Goal: Find specific page/section: Find specific page/section

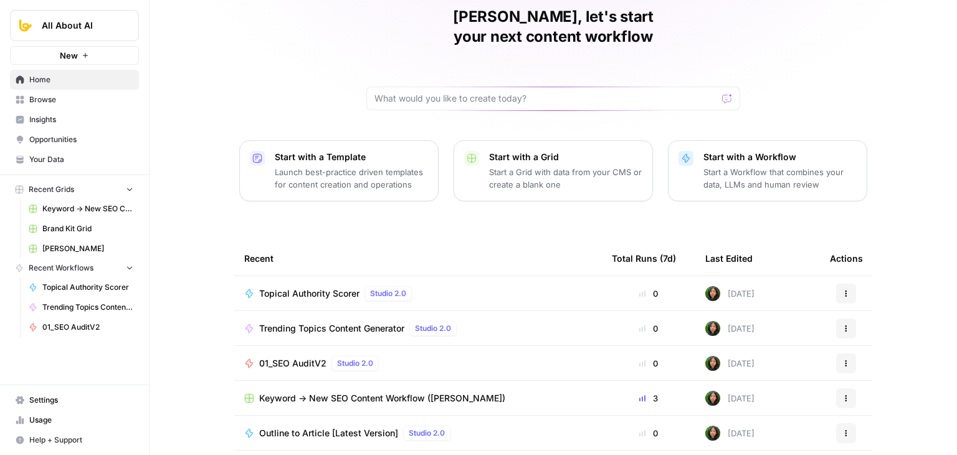
scroll to position [62, 0]
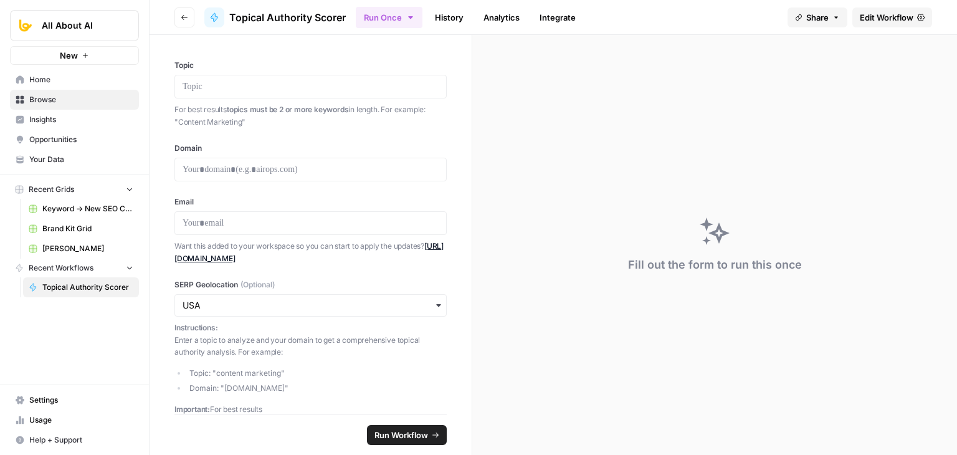
click at [876, 18] on span "Edit Workflow" at bounding box center [887, 17] width 54 height 12
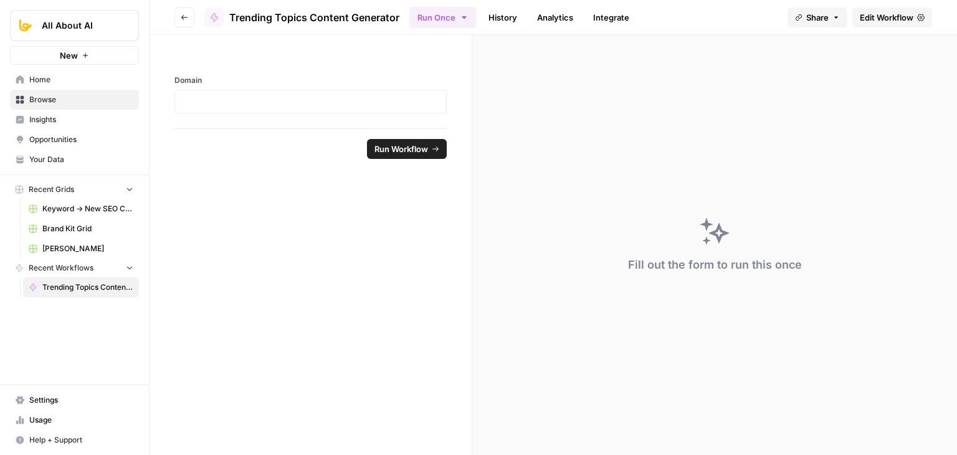
click at [865, 21] on span "Edit Workflow" at bounding box center [887, 17] width 54 height 12
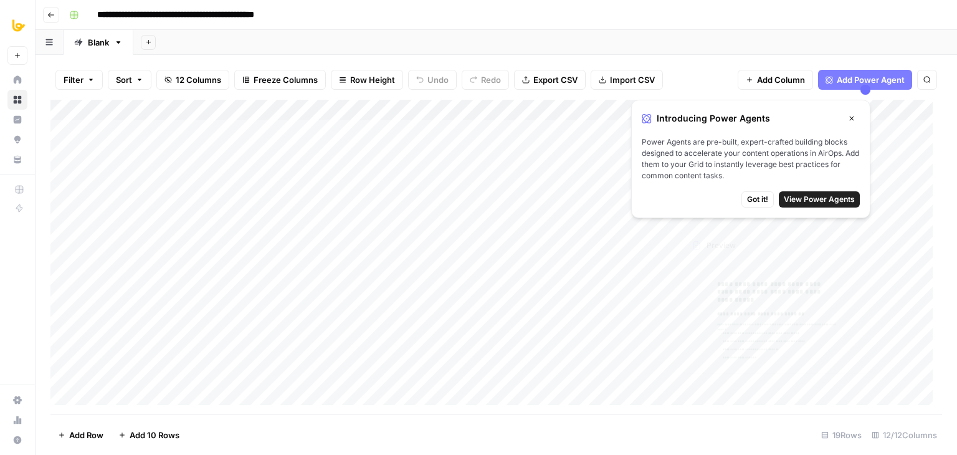
click at [846, 112] on button "Close" at bounding box center [852, 118] width 16 height 16
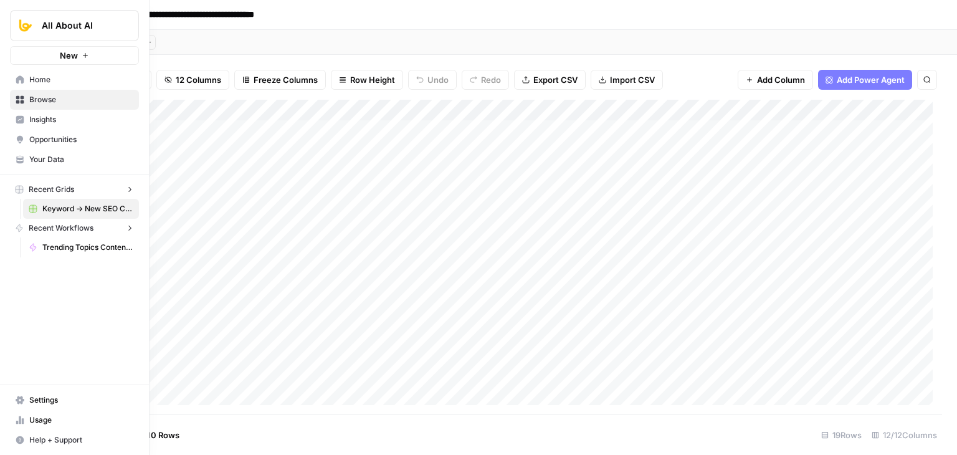
click at [20, 78] on icon at bounding box center [20, 79] width 8 height 8
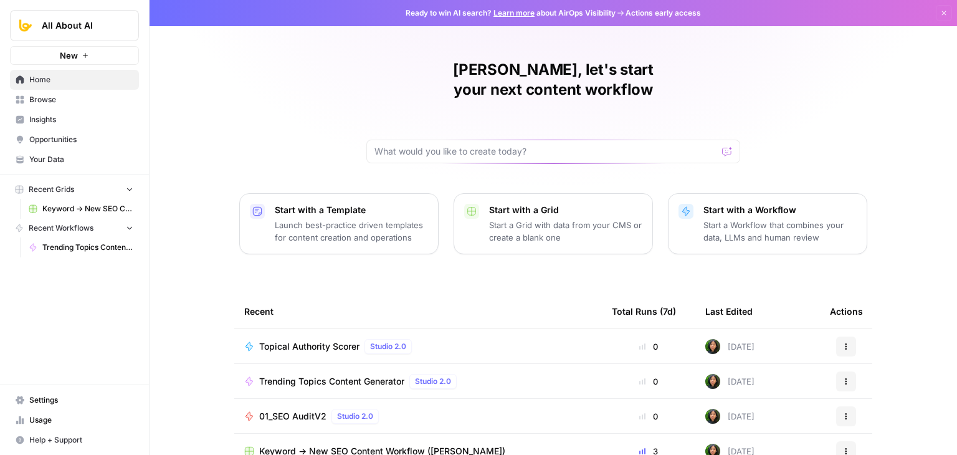
drag, startPoint x: 62, startPoint y: 98, endPoint x: 108, endPoint y: 103, distance: 46.4
click at [62, 97] on span "Browse" at bounding box center [81, 99] width 104 height 11
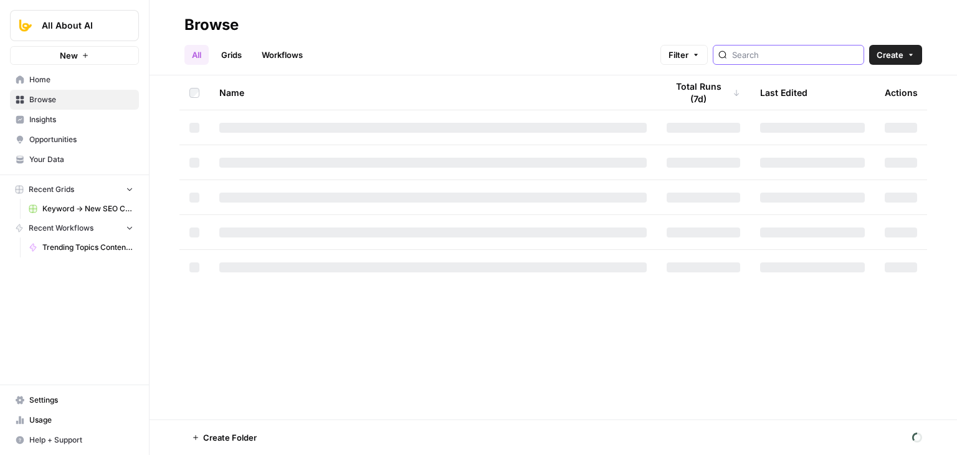
click at [760, 55] on input "search" at bounding box center [795, 55] width 127 height 12
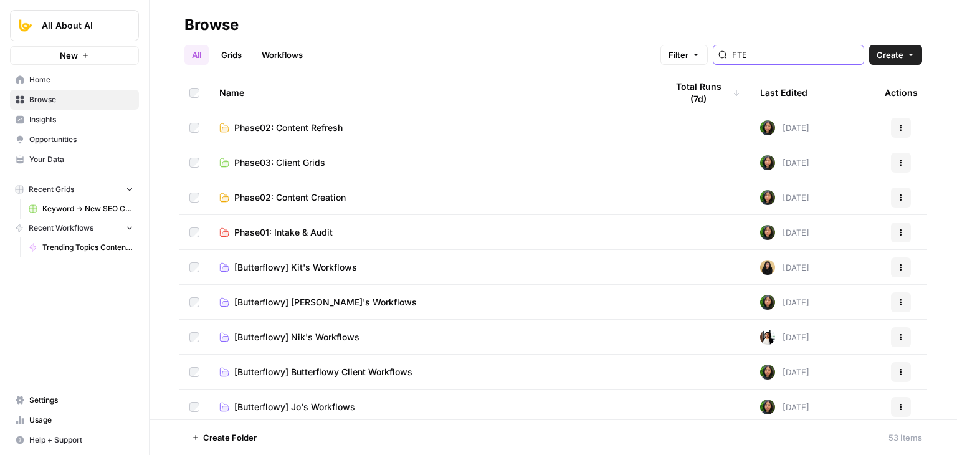
type input "FTE"
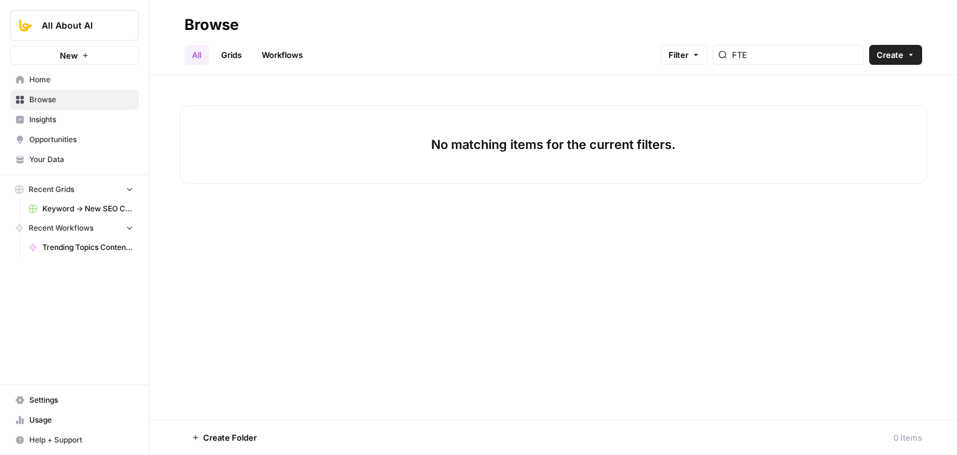
click at [230, 53] on link "Grids" at bounding box center [232, 55] width 36 height 20
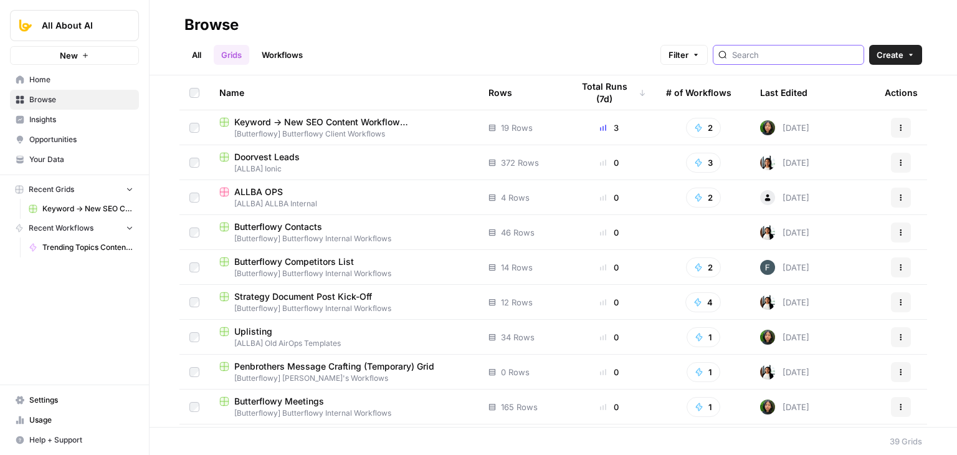
click at [778, 57] on input "search" at bounding box center [795, 55] width 127 height 12
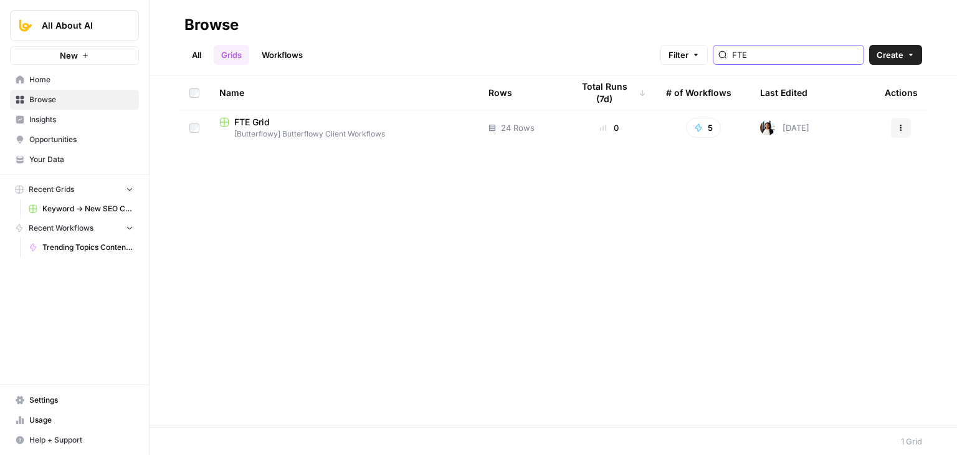
type input "FTE"
click at [257, 130] on span "[Butterflowy] Butterflowy Client Workflows" at bounding box center [343, 133] width 249 height 11
